Goal: Transaction & Acquisition: Download file/media

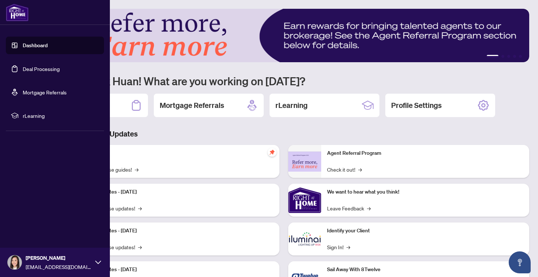
click at [38, 68] on link "Deal Processing" at bounding box center [41, 69] width 37 height 7
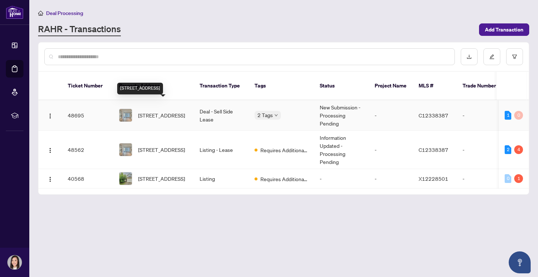
click at [175, 111] on span "[STREET_ADDRESS]" at bounding box center [161, 115] width 47 height 8
click at [169, 111] on span "[STREET_ADDRESS]" at bounding box center [161, 115] width 47 height 8
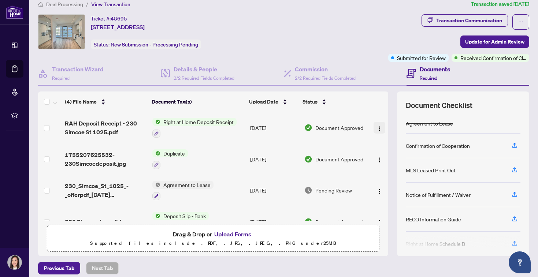
click at [377, 127] on img "button" at bounding box center [380, 129] width 6 height 6
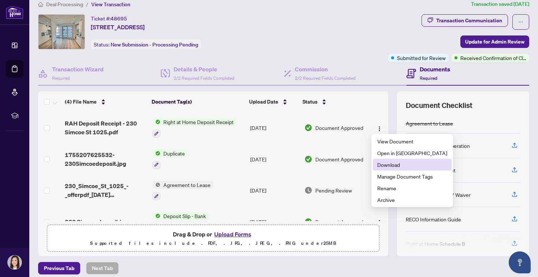
click at [404, 166] on span "Download" at bounding box center [413, 165] width 70 height 8
